Goal: Transaction & Acquisition: Purchase product/service

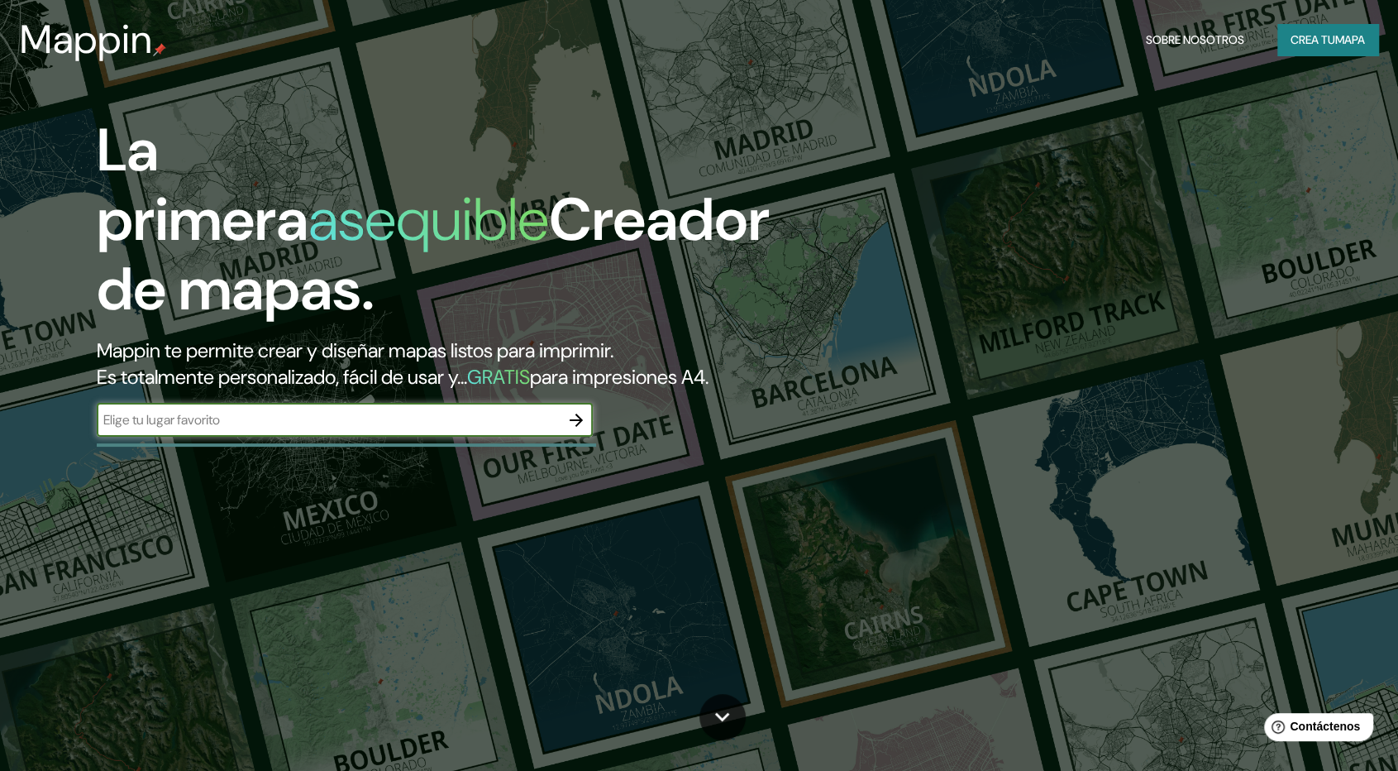
click at [177, 424] on input "text" at bounding box center [328, 419] width 463 height 19
type input "s"
type input "san [PERSON_NAME]"
click at [582, 419] on icon "button" at bounding box center [576, 419] width 13 height 13
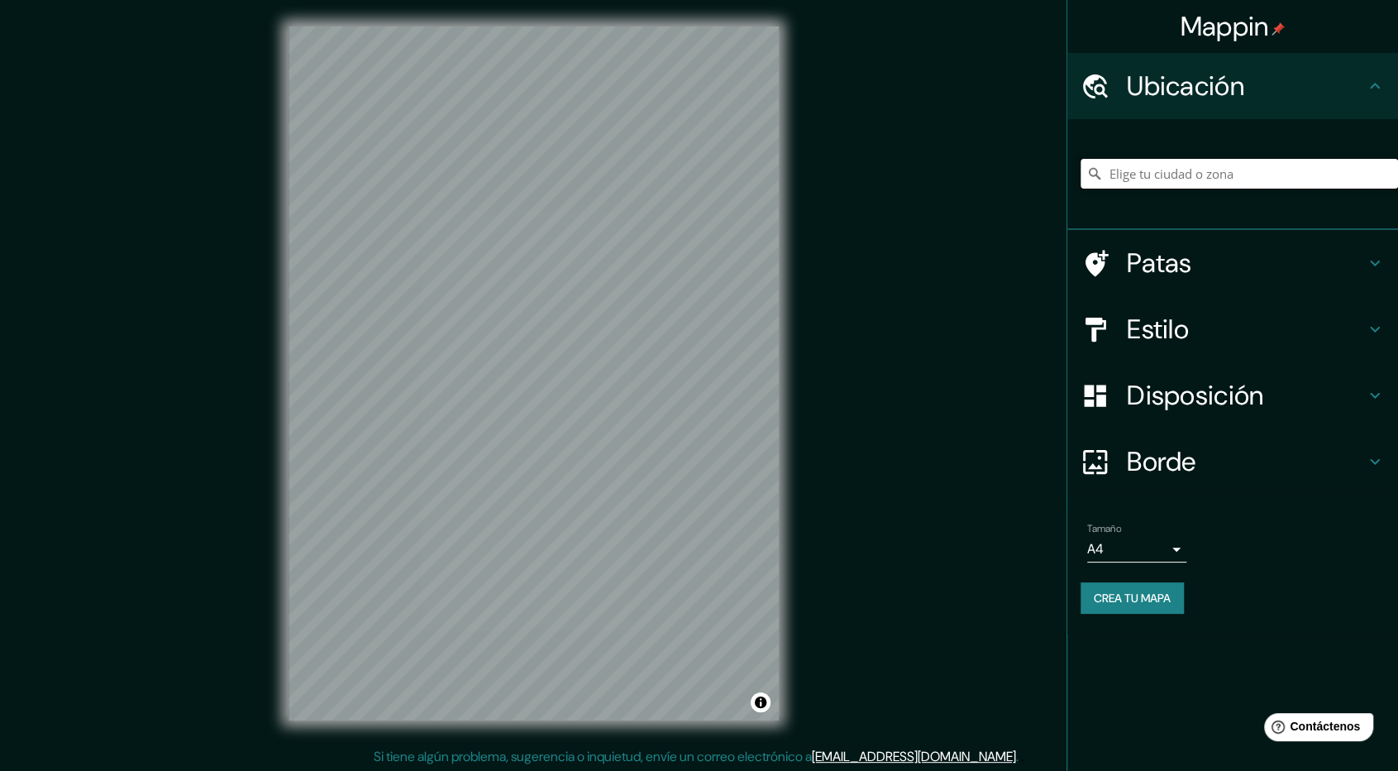
click at [1128, 166] on input "Elige tu ciudad o zona" at bounding box center [1240, 174] width 318 height 30
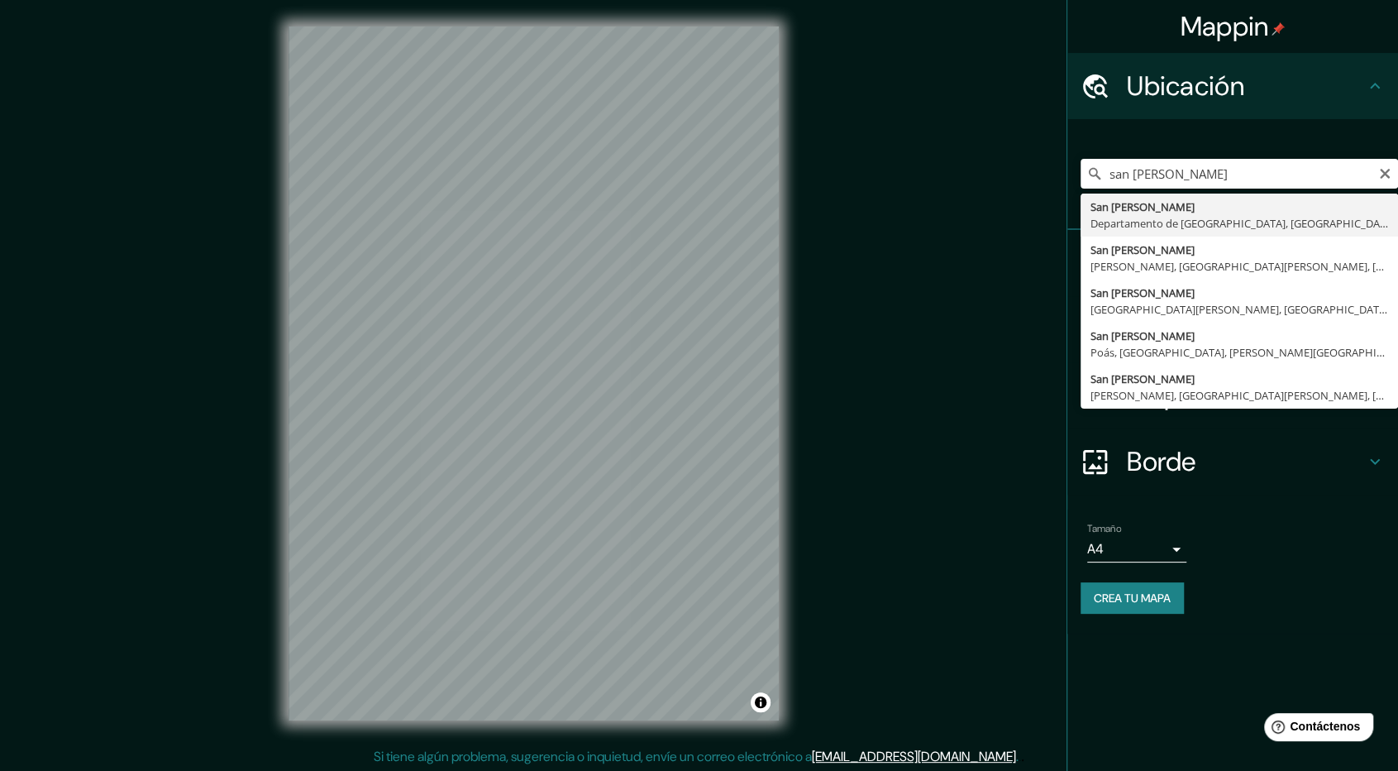
type input "[GEOGRAPHIC_DATA][PERSON_NAME], [GEOGRAPHIC_DATA], [GEOGRAPHIC_DATA]"
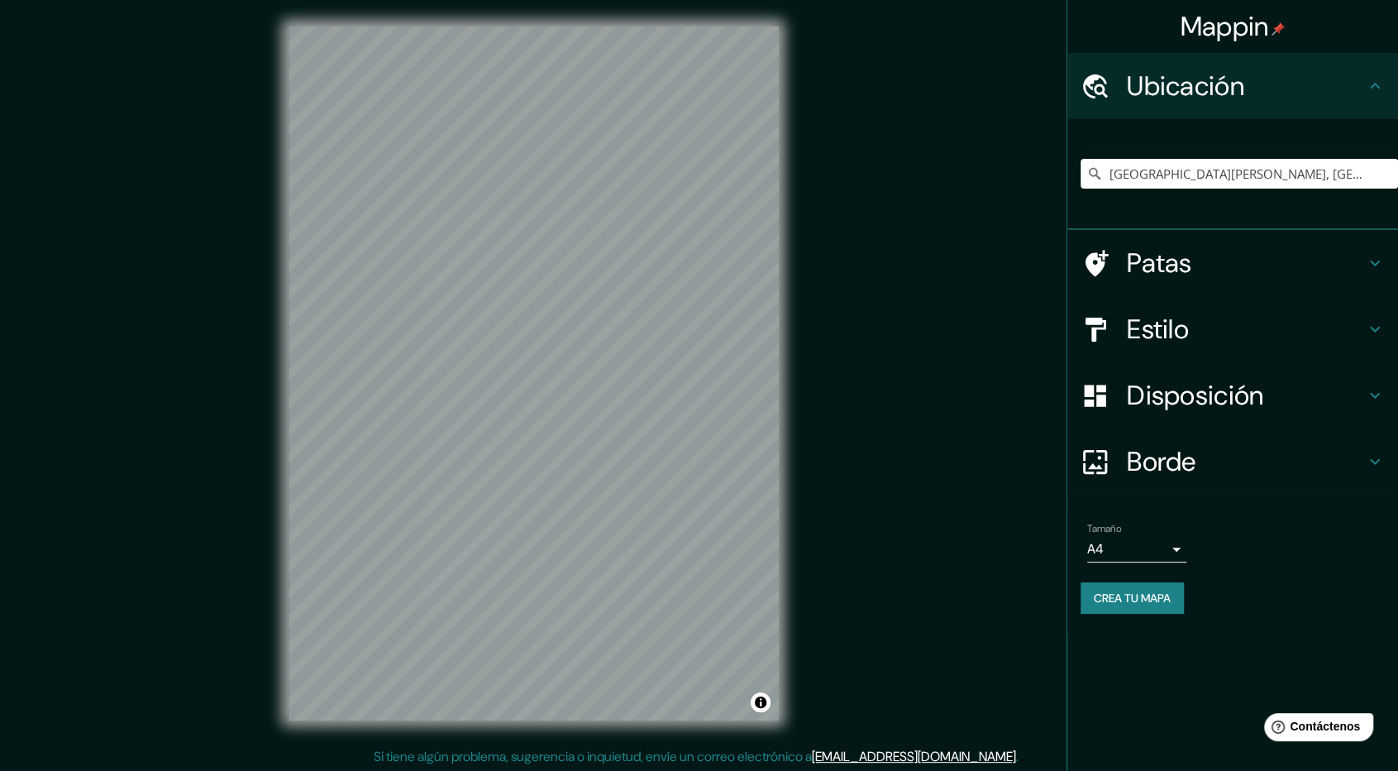
click at [1244, 274] on h4 "Patas" at bounding box center [1246, 262] width 238 height 33
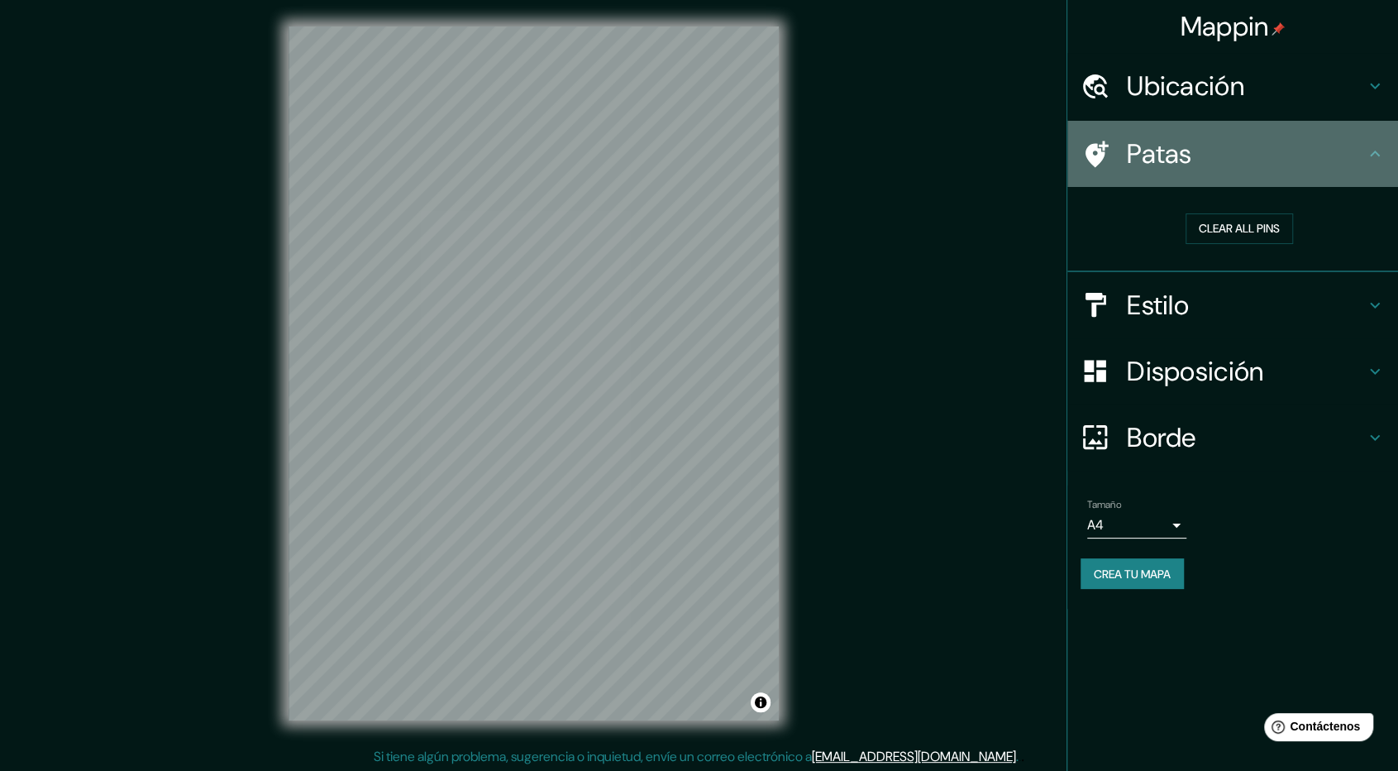
click at [1227, 170] on h4 "Patas" at bounding box center [1246, 153] width 238 height 33
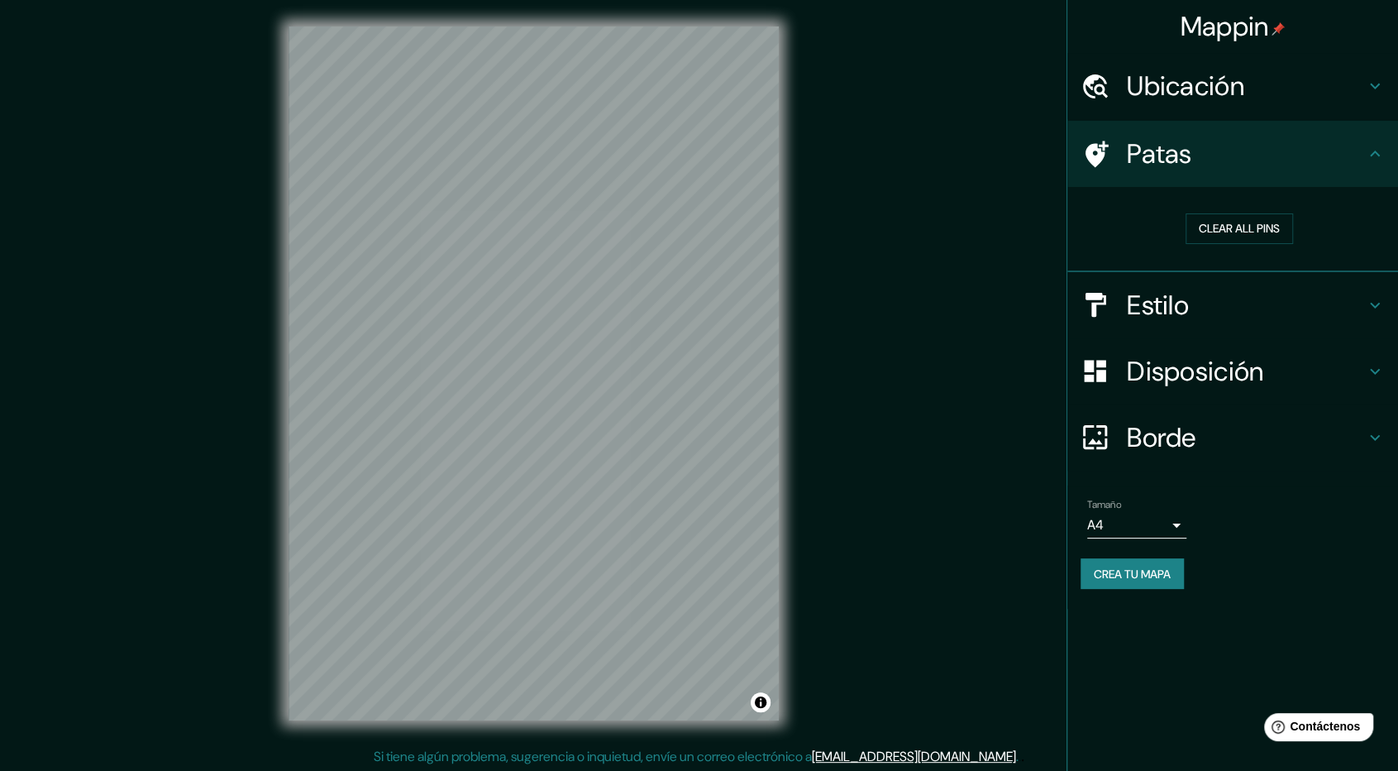
click at [1372, 139] on div "Patas" at bounding box center [1233, 154] width 331 height 66
click at [1345, 300] on h4 "Estilo" at bounding box center [1246, 305] width 238 height 33
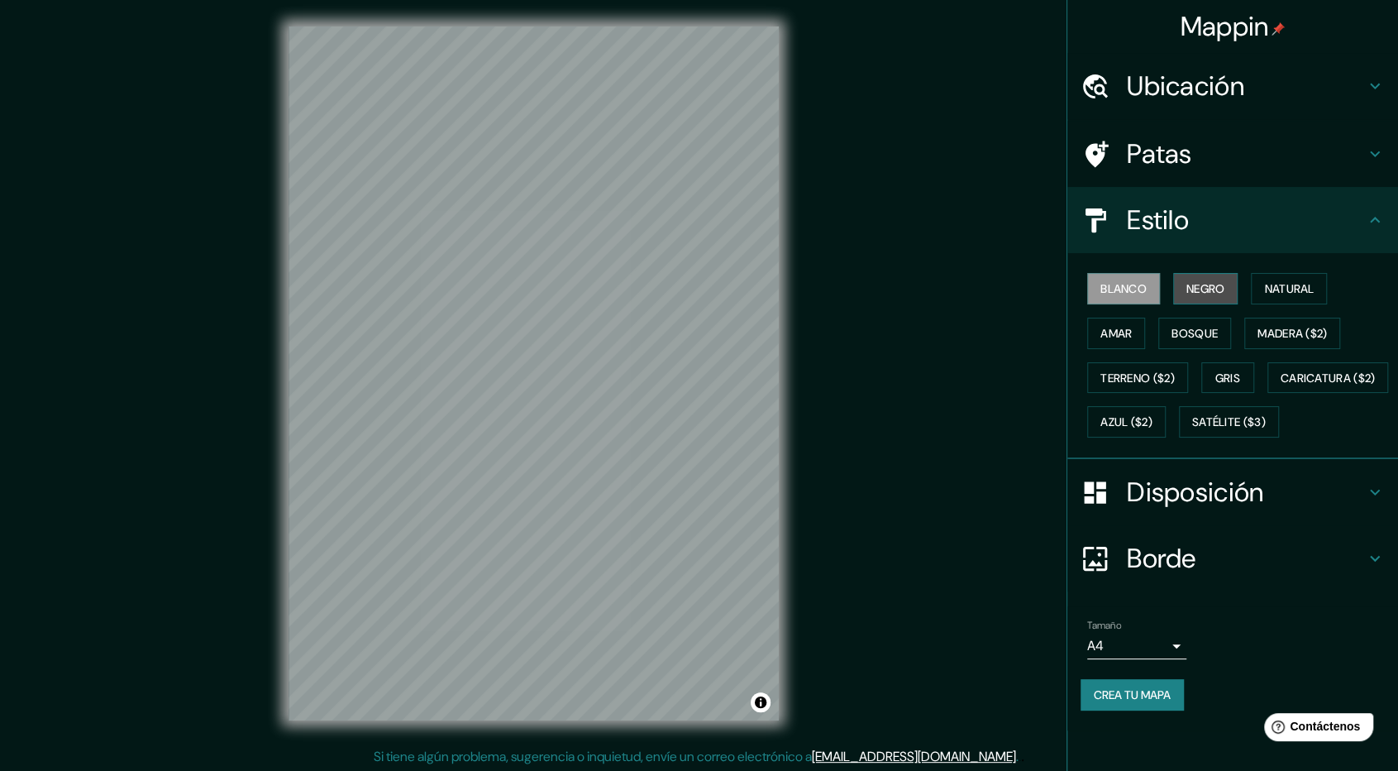
click at [1209, 282] on font "Negro" at bounding box center [1206, 288] width 39 height 15
click at [1128, 289] on font "Blanco" at bounding box center [1124, 288] width 46 height 15
click at [1120, 312] on div "Blanco Negro Natural Amar Bosque Madera ($2) Terreno ($2) Gris Caricatura ($2) …" at bounding box center [1240, 355] width 318 height 178
click at [1115, 318] on button "Amar" at bounding box center [1116, 333] width 58 height 31
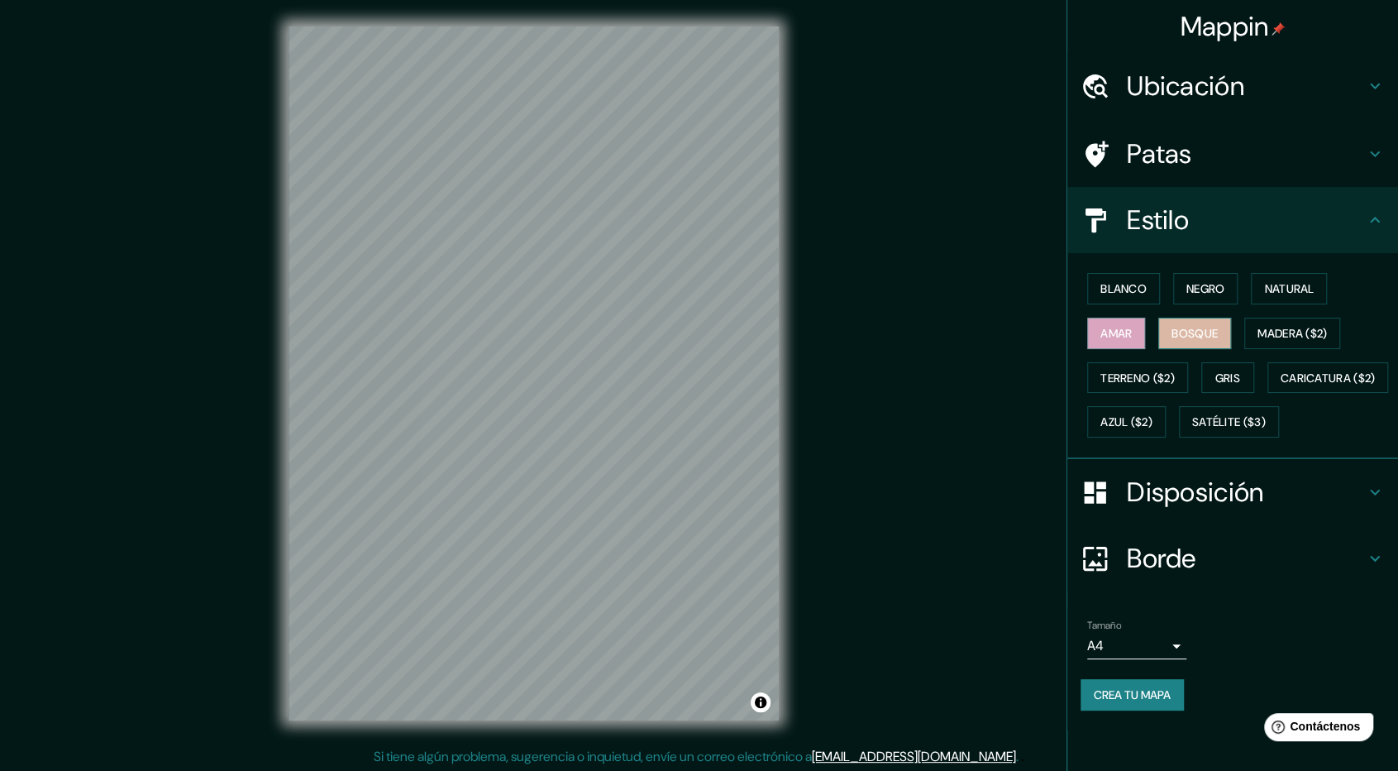
click at [1197, 327] on font "Bosque" at bounding box center [1195, 333] width 46 height 15
click at [1232, 362] on button "Gris" at bounding box center [1228, 377] width 53 height 31
click at [1217, 292] on font "Negro" at bounding box center [1206, 288] width 39 height 15
click at [1192, 89] on font "Ubicación" at bounding box center [1185, 86] width 117 height 35
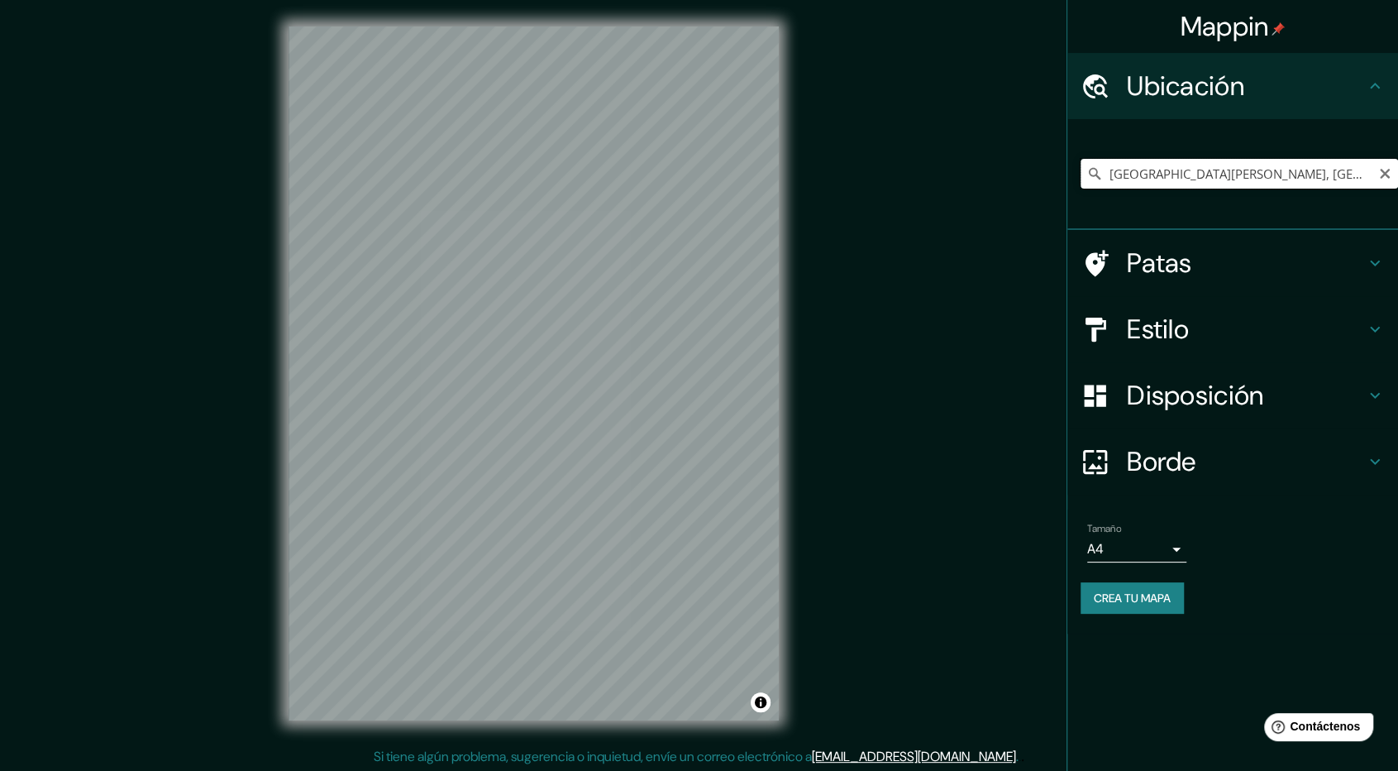
click at [1244, 168] on input "[GEOGRAPHIC_DATA][PERSON_NAME], [GEOGRAPHIC_DATA], [GEOGRAPHIC_DATA]" at bounding box center [1240, 174] width 318 height 30
click at [1383, 181] on input "[GEOGRAPHIC_DATA][PERSON_NAME], [GEOGRAPHIC_DATA], [GEOGRAPHIC_DATA]" at bounding box center [1240, 174] width 318 height 30
click at [1381, 173] on icon "Claro" at bounding box center [1384, 173] width 13 height 13
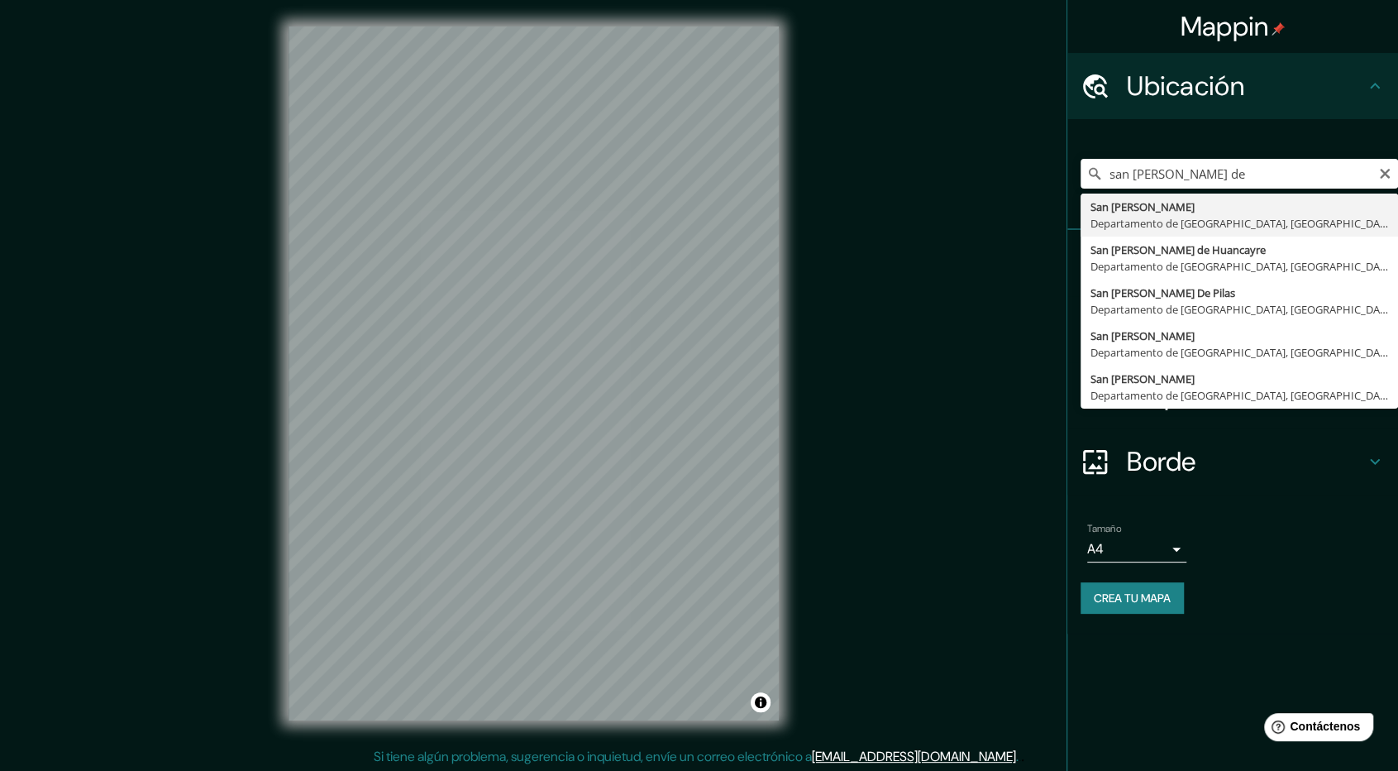
type input "[GEOGRAPHIC_DATA][PERSON_NAME], [GEOGRAPHIC_DATA], [GEOGRAPHIC_DATA]"
